Goal: Task Accomplishment & Management: Manage account settings

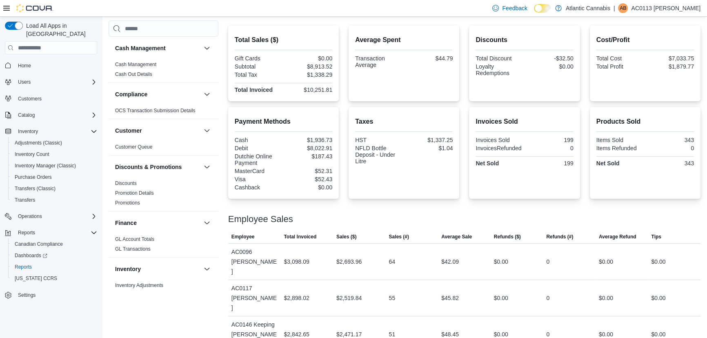
scroll to position [131, 0]
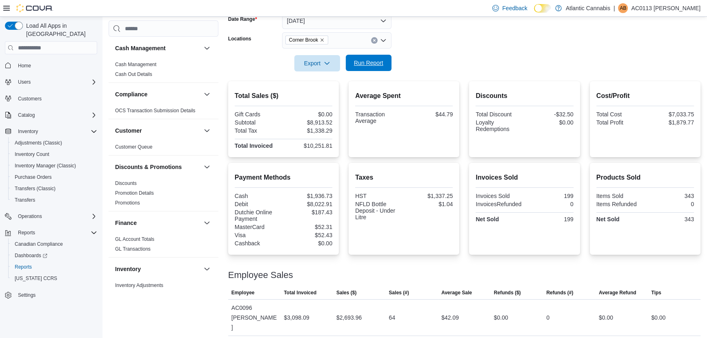
click at [374, 64] on span "Run Report" at bounding box center [368, 63] width 29 height 8
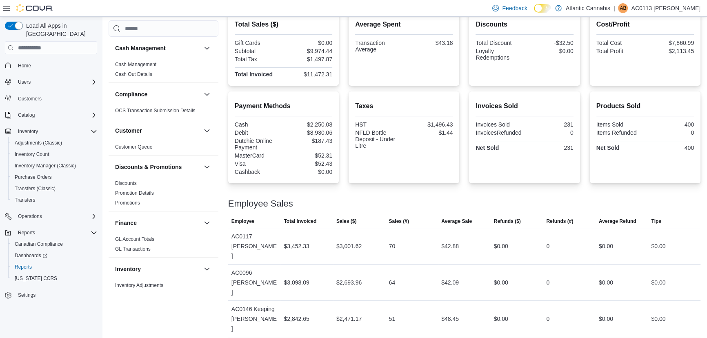
scroll to position [204, 0]
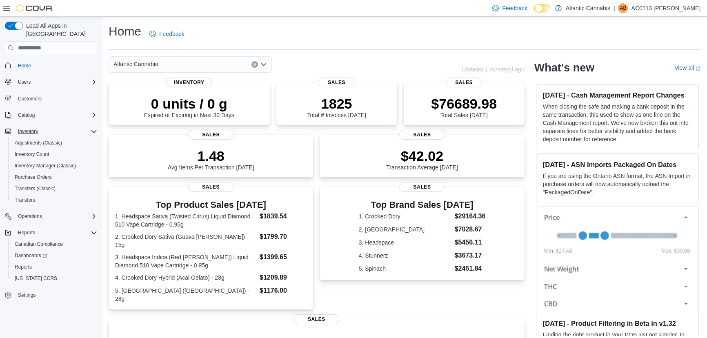
click at [44, 127] on div "Inventory" at bounding box center [56, 132] width 82 height 10
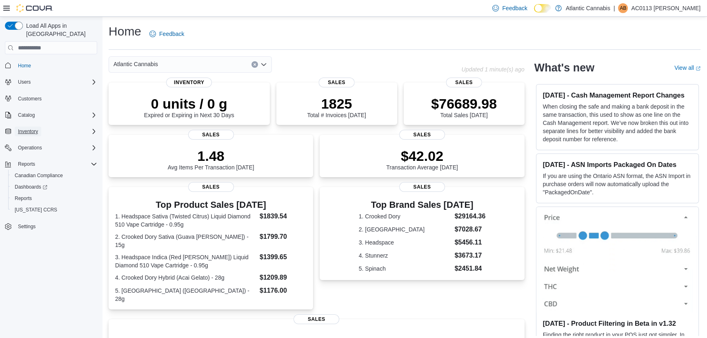
click at [37, 128] on span "Inventory" at bounding box center [28, 131] width 20 height 7
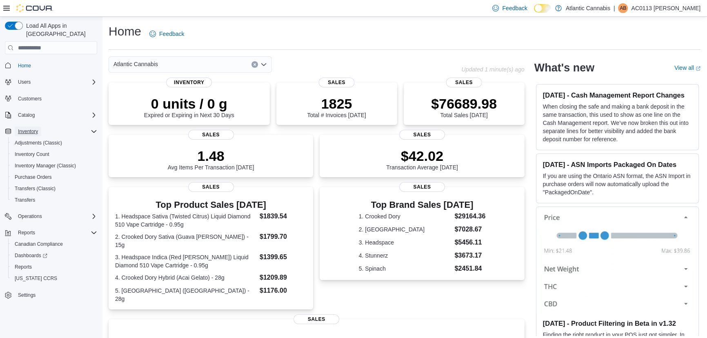
click at [24, 128] on span "Inventory" at bounding box center [28, 131] width 20 height 7
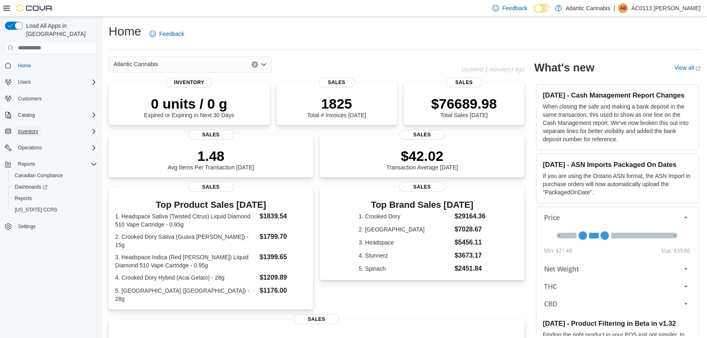
click at [24, 128] on span "Inventory" at bounding box center [28, 131] width 20 height 7
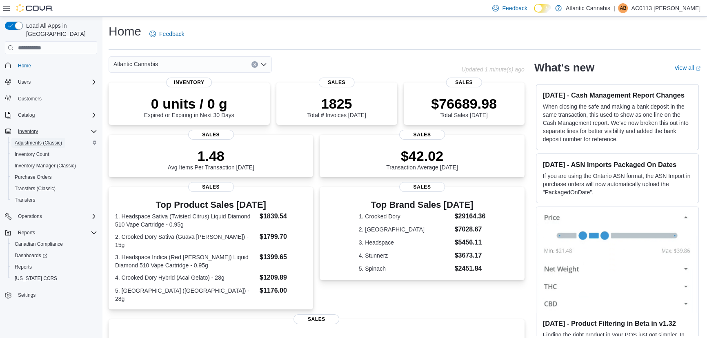
click at [30, 140] on span "Adjustments (Classic)" at bounding box center [38, 143] width 47 height 7
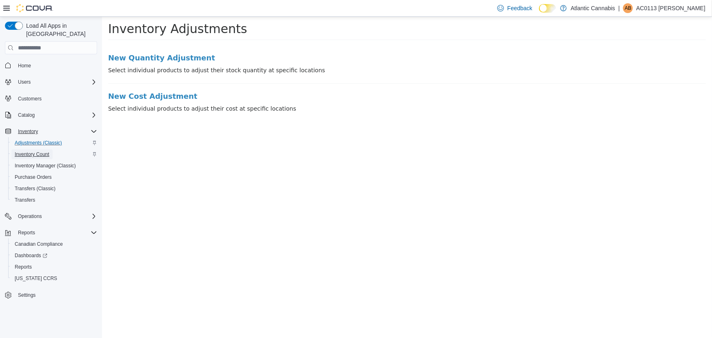
click at [35, 151] on span "Inventory Count" at bounding box center [32, 154] width 35 height 7
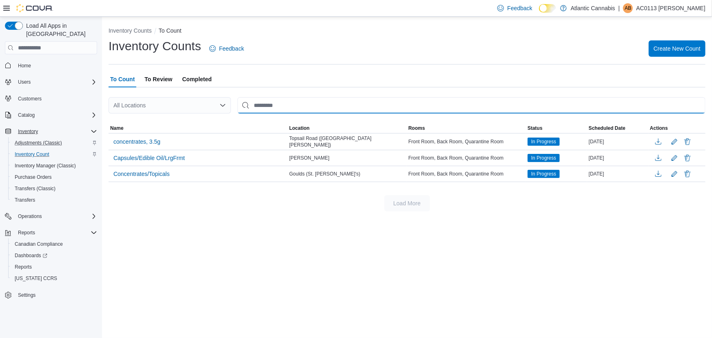
click at [294, 101] on input "This is a search bar. After typing your query, hit enter to filter the results …" at bounding box center [472, 105] width 468 height 16
type input "*******"
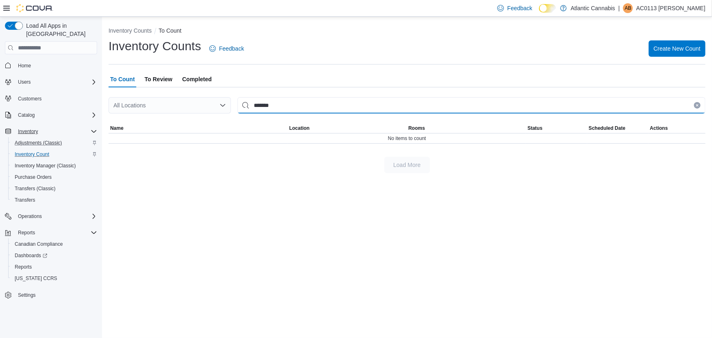
drag, startPoint x: 296, startPoint y: 99, endPoint x: 240, endPoint y: 106, distance: 56.3
click at [240, 106] on input "*******" at bounding box center [472, 105] width 468 height 16
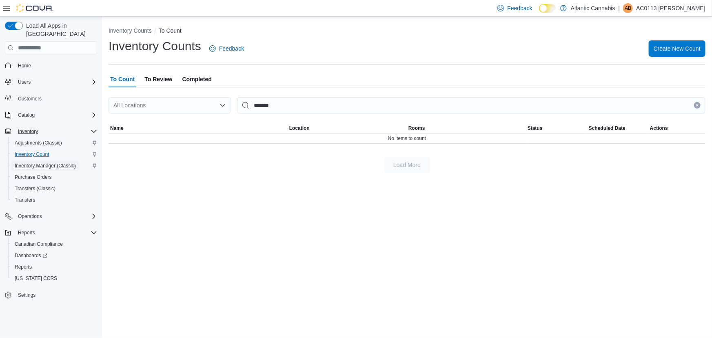
click at [29, 162] on span "Inventory Manager (Classic)" at bounding box center [45, 165] width 61 height 7
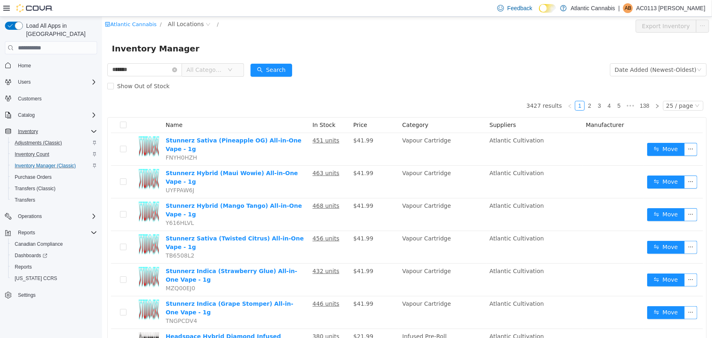
type input "*******"
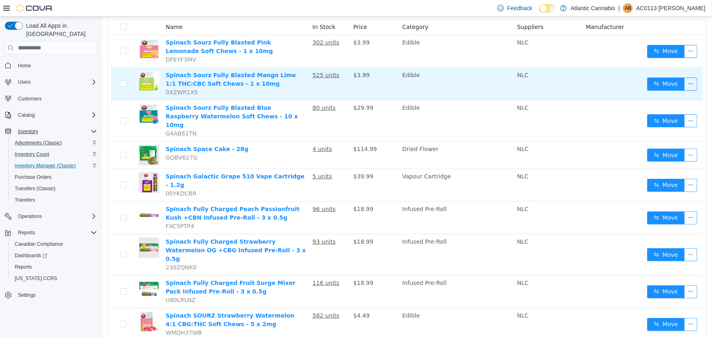
scroll to position [111, 0]
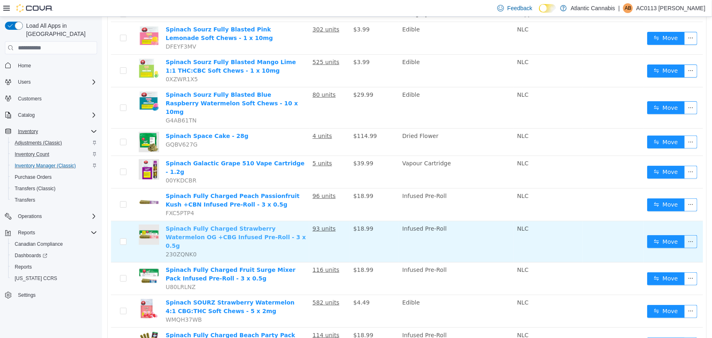
click at [229, 225] on link "Spinach Fully Charged Strawberry Watermelon OG +CBG Infused Pre-Roll - 3 x 0.5g" at bounding box center [235, 237] width 140 height 24
click at [661, 235] on button "Move" at bounding box center [666, 241] width 38 height 13
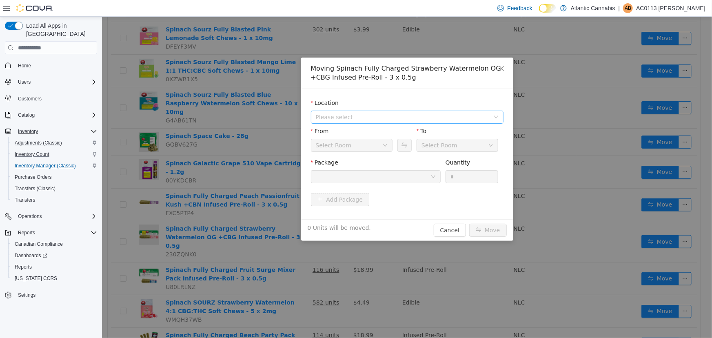
click at [358, 114] on span "Please select" at bounding box center [402, 117] width 174 height 8
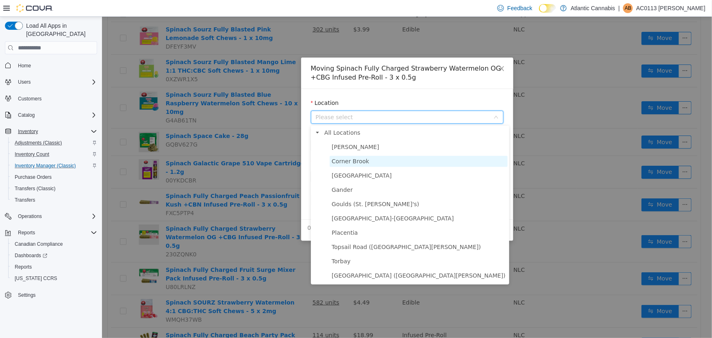
click at [359, 160] on span "Corner Brook" at bounding box center [350, 161] width 38 height 7
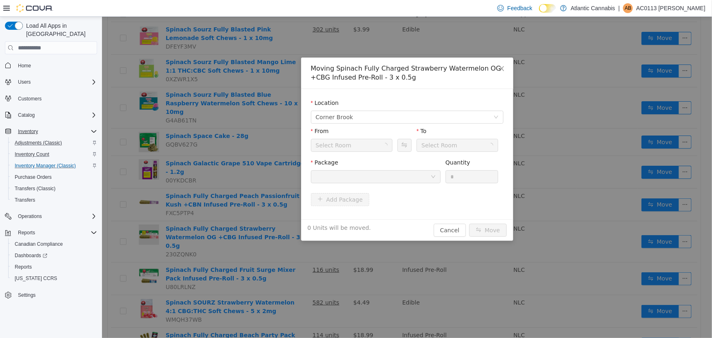
click at [358, 148] on div "Select Room" at bounding box center [348, 145] width 67 height 12
click at [383, 144] on icon "icon: down" at bounding box center [384, 145] width 5 height 5
click at [455, 223] on div "Moving Spinach Fully Charged Strawberry Watermelon OG +CBG Infused Pre-Roll - 3…" at bounding box center [407, 149] width 212 height 183
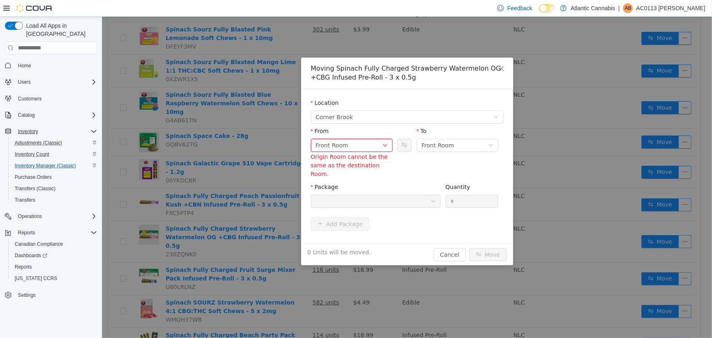
click at [380, 144] on div "Front Room" at bounding box center [348, 145] width 67 height 12
click at [367, 158] on li "Select Room" at bounding box center [352, 161] width 82 height 13
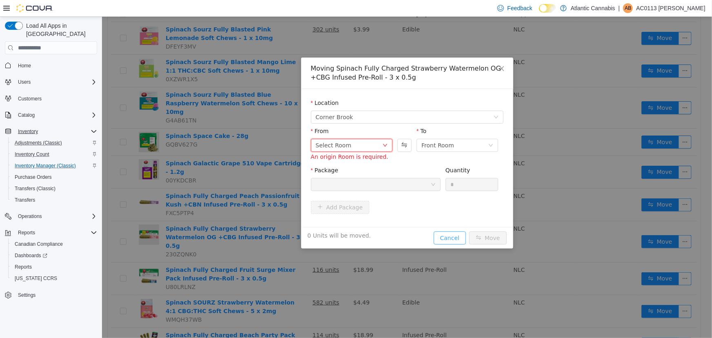
click at [456, 240] on button "Cancel" at bounding box center [449, 237] width 32 height 13
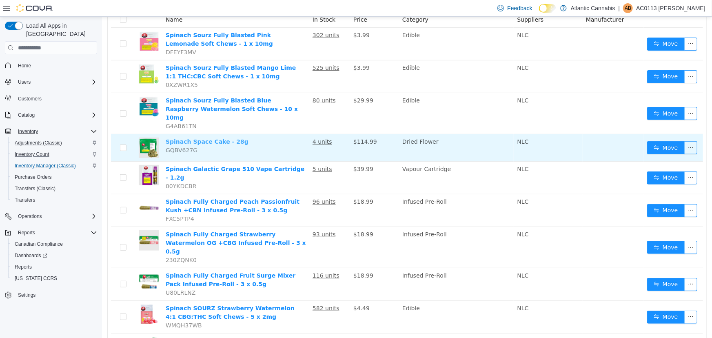
scroll to position [148, 0]
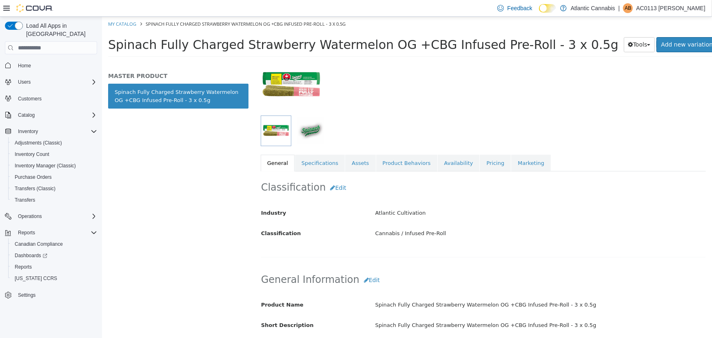
scroll to position [74, 0]
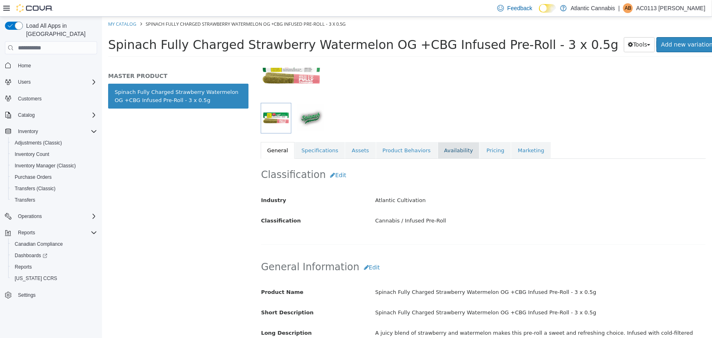
click at [437, 144] on link "Availability" at bounding box center [458, 150] width 42 height 17
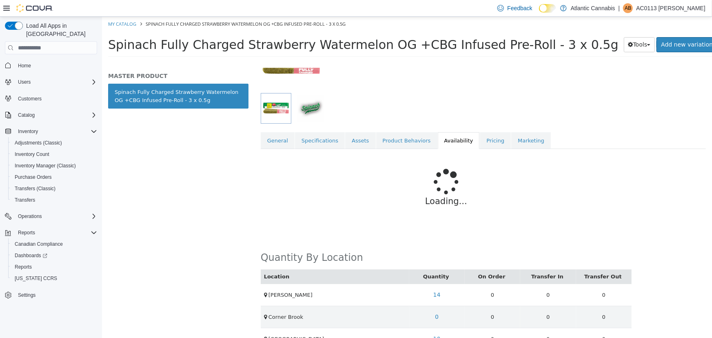
scroll to position [74, 0]
